Goal: Task Accomplishment & Management: Complete application form

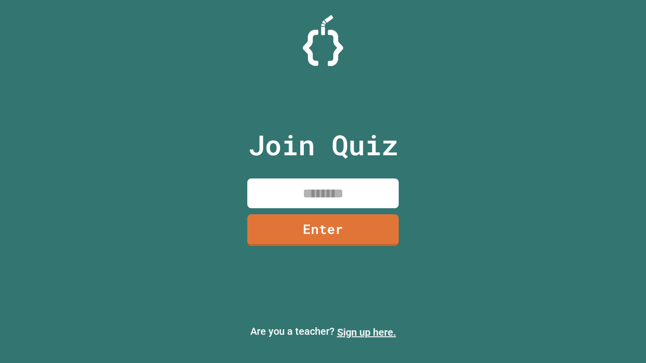
click at [366, 333] on link "Sign up here." at bounding box center [366, 333] width 59 height 12
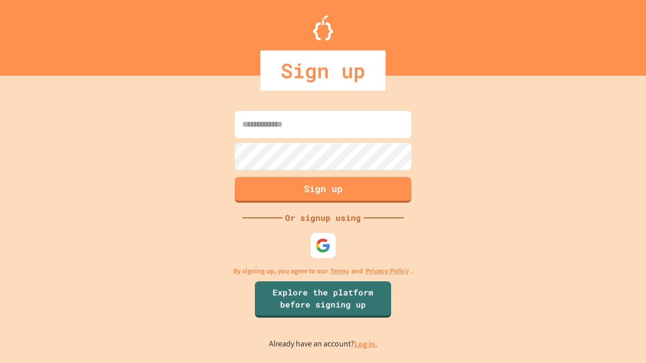
click at [366, 344] on link "Log in." at bounding box center [365, 344] width 23 height 11
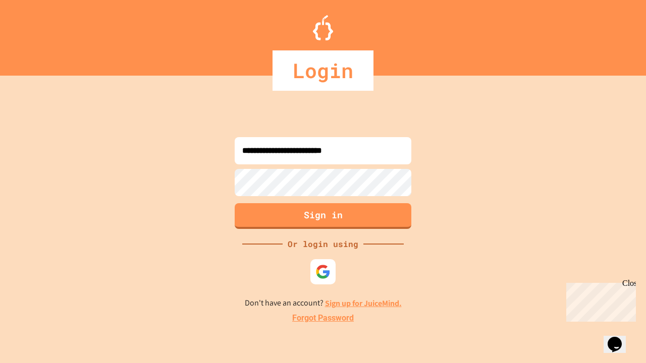
type input "**********"
